Goal: Information Seeking & Learning: Learn about a topic

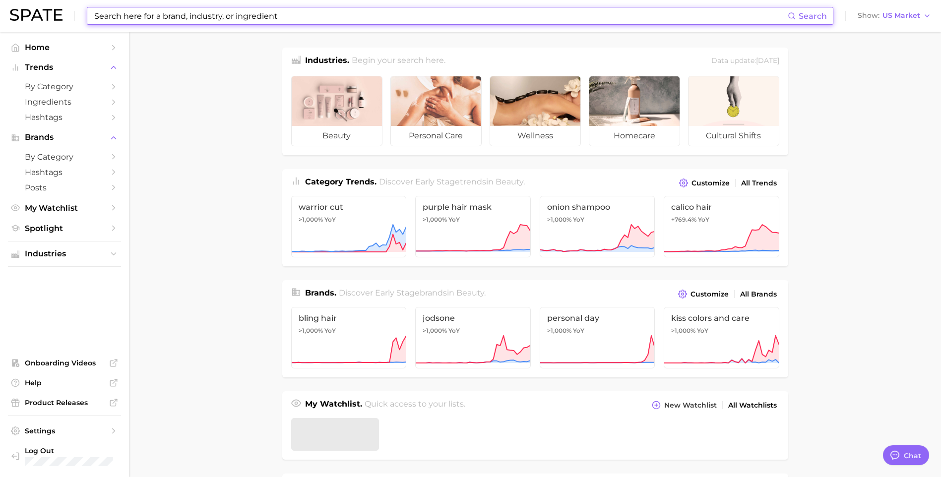
click at [159, 16] on input at bounding box center [440, 15] width 694 height 17
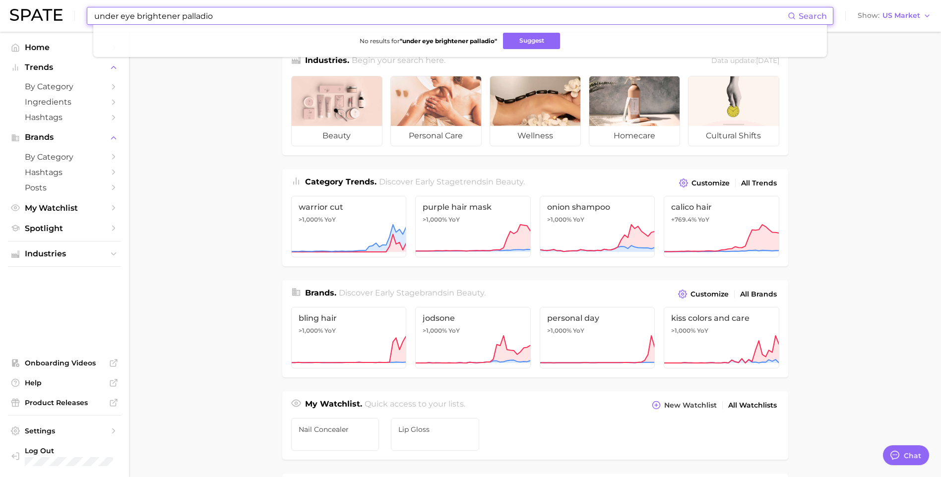
drag, startPoint x: 249, startPoint y: 17, endPoint x: 50, endPoint y: 26, distance: 199.0
click at [50, 26] on div "under eye brightener palladio Search No results for " under eye brightener pall…" at bounding box center [470, 16] width 921 height 32
type input "palladio under eye brightener"
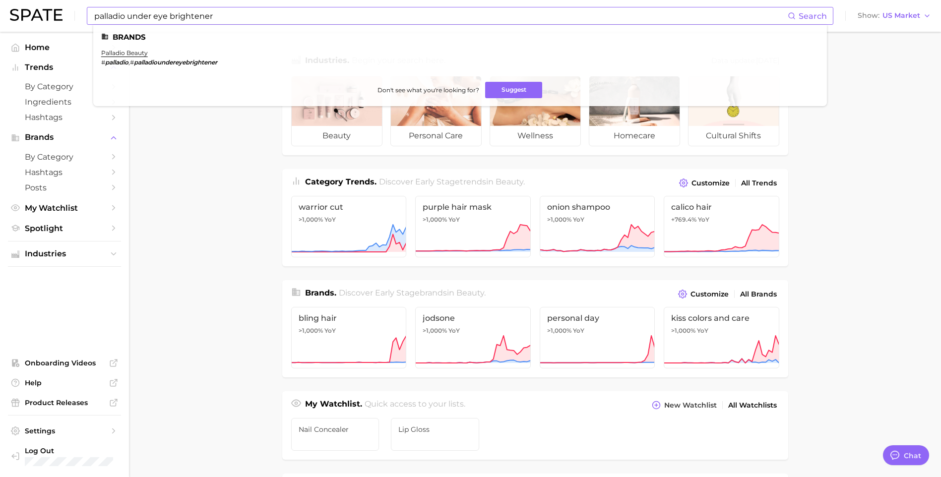
click at [131, 48] on ul "Brands palladio beauty # palladio , # palladioundereyebrightener Don't see what…" at bounding box center [459, 65] width 733 height 81
click at [133, 52] on link "palladio beauty" at bounding box center [124, 52] width 47 height 7
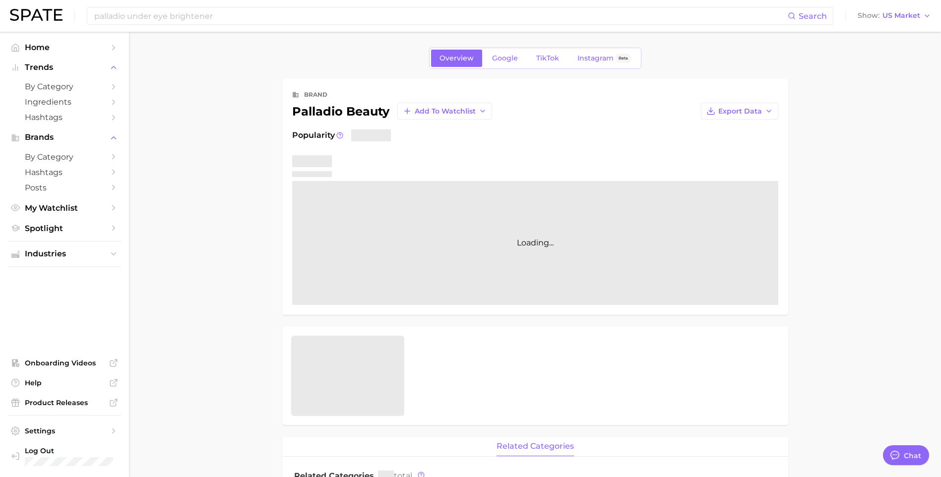
type textarea "x"
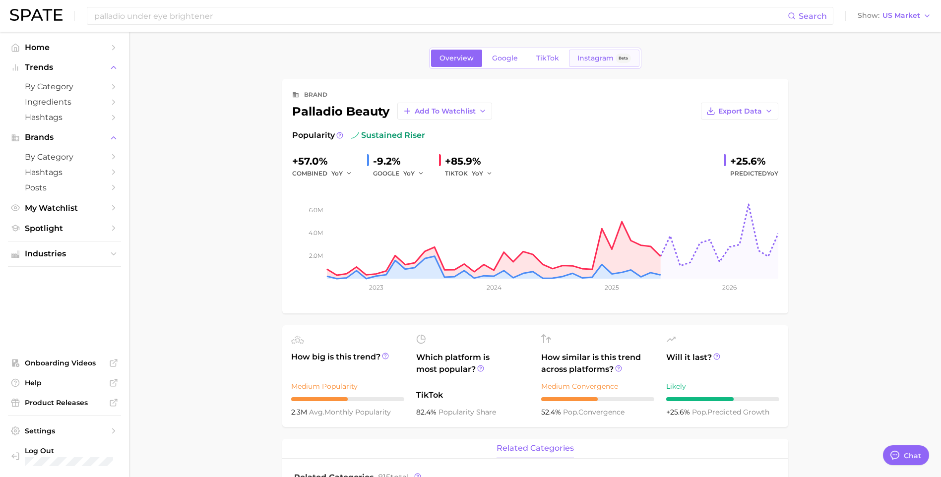
click at [597, 59] on span "Instagram" at bounding box center [595, 58] width 36 height 8
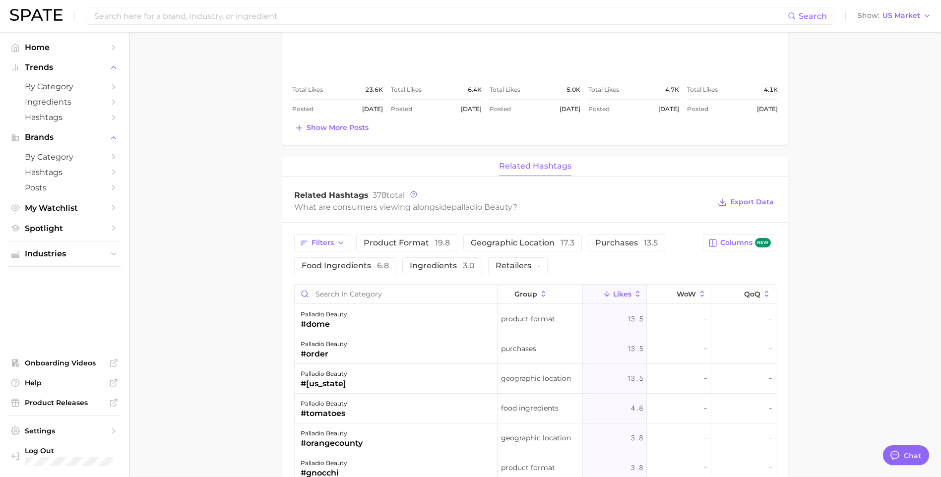
scroll to position [347, 0]
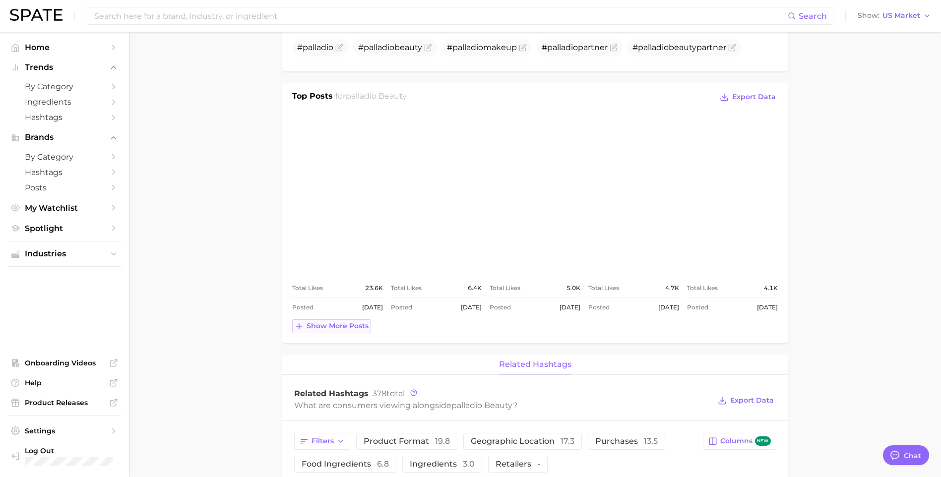
click at [348, 325] on span "Show more posts" at bounding box center [337, 326] width 62 height 8
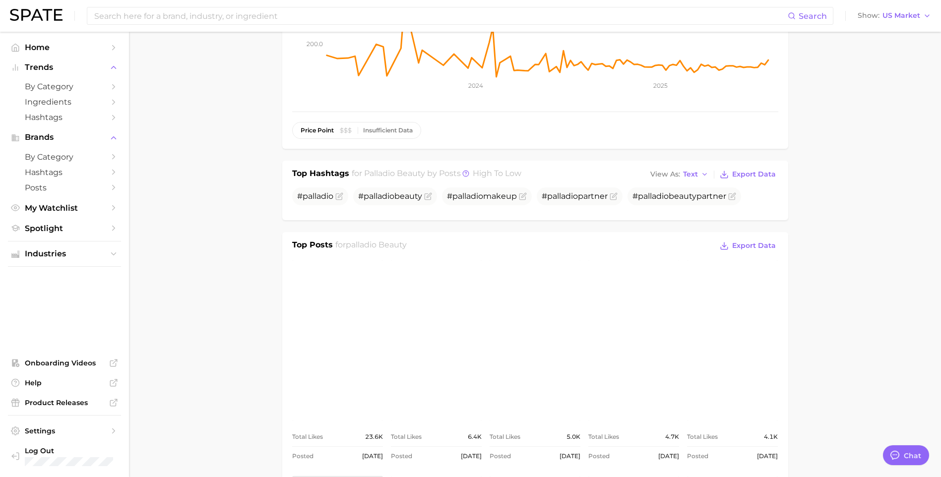
scroll to position [0, 0]
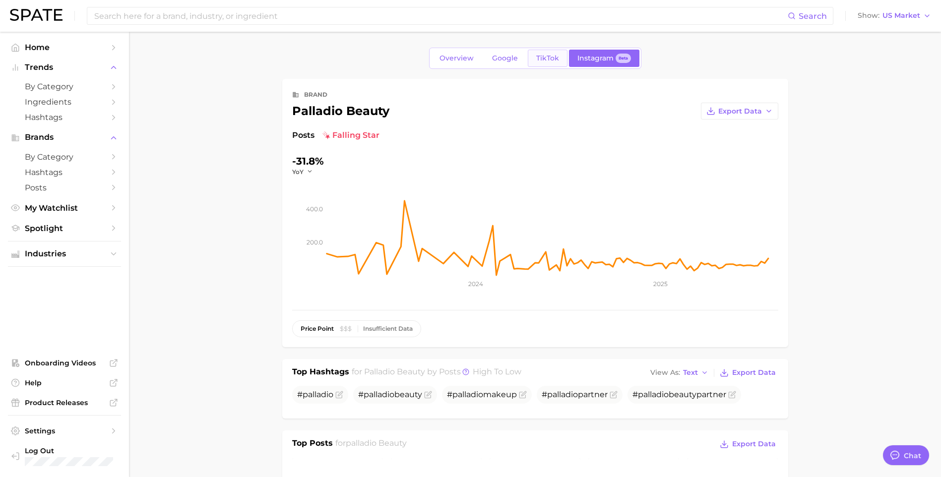
click at [536, 55] on span "TikTok" at bounding box center [547, 58] width 23 height 8
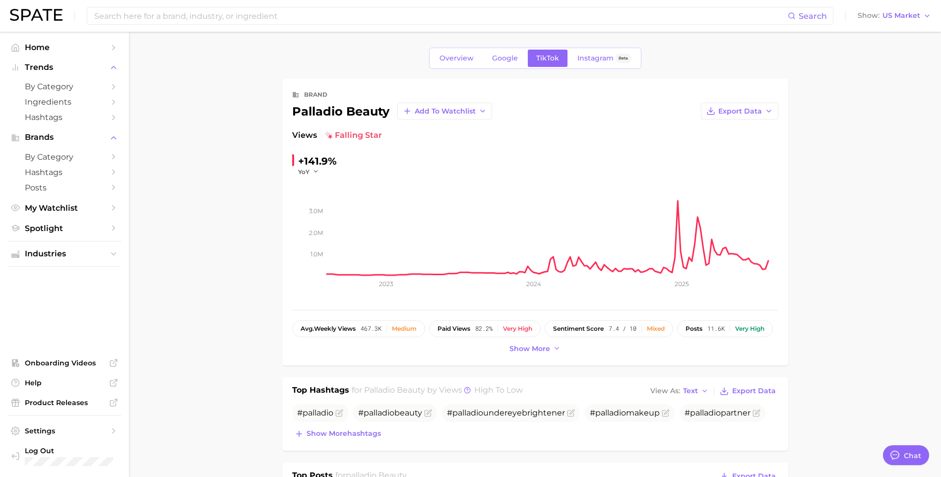
click at [60, 157] on span "by Category" at bounding box center [64, 156] width 79 height 9
